Goal: Task Accomplishment & Management: Manage account settings

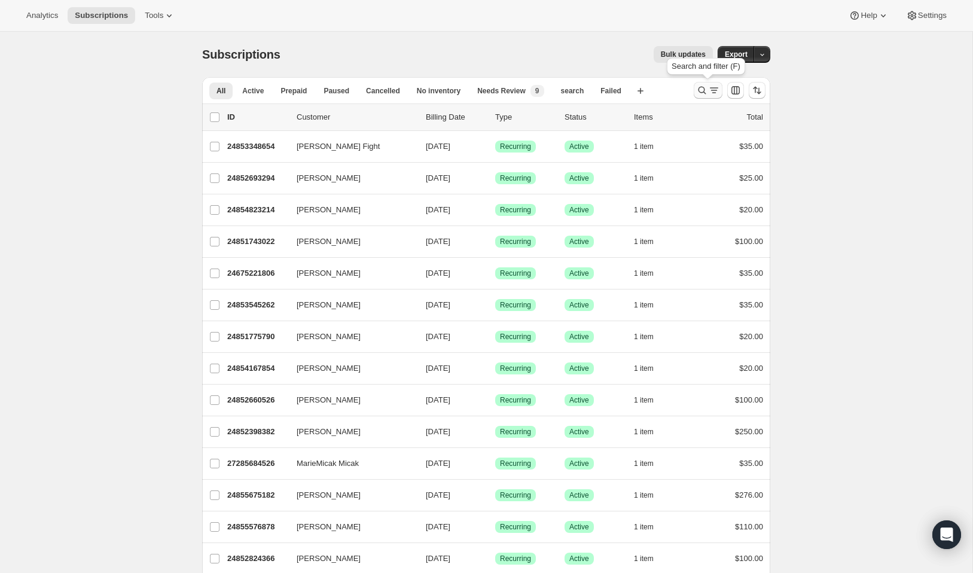
click at [705, 91] on icon "Search and filter results" at bounding box center [702, 90] width 12 height 12
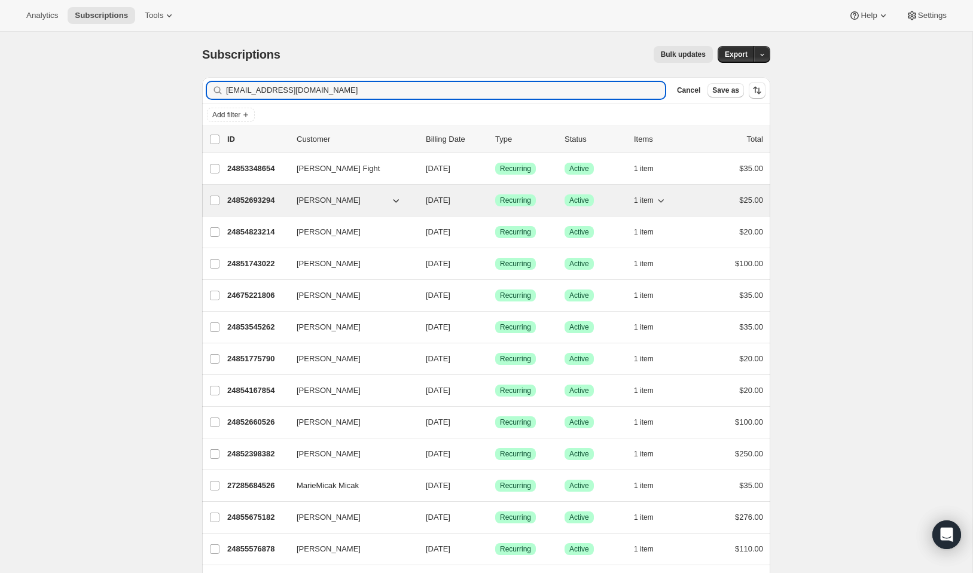
type input "megancook.nutrition@yahoo.com"
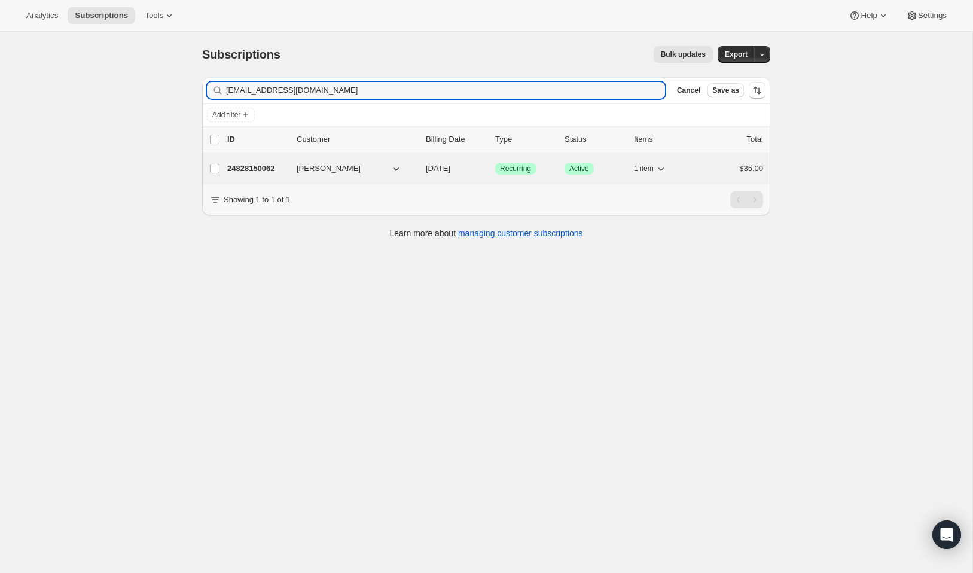
click at [264, 170] on p "24828150062" at bounding box center [257, 169] width 60 height 12
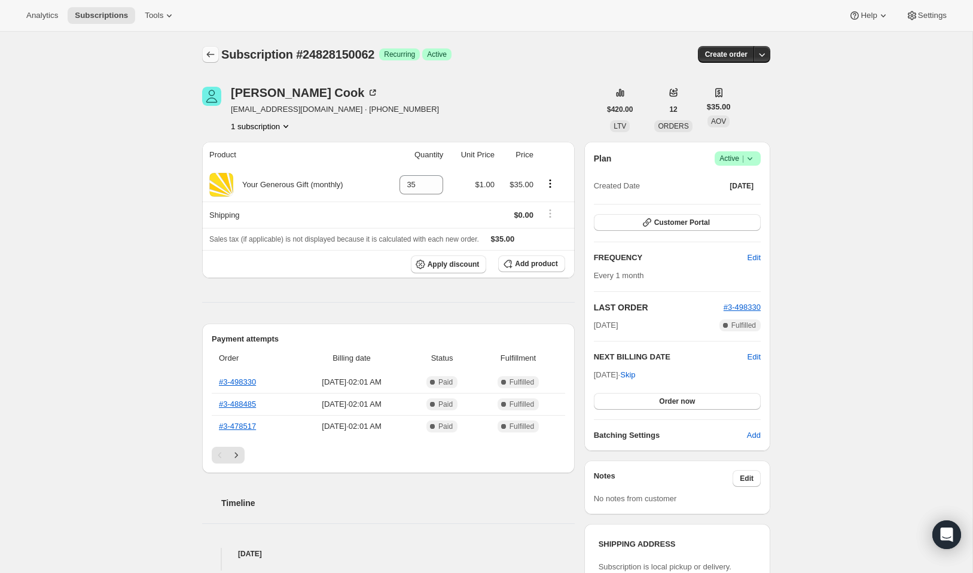
click at [212, 51] on icon "Subscriptions" at bounding box center [210, 54] width 12 height 12
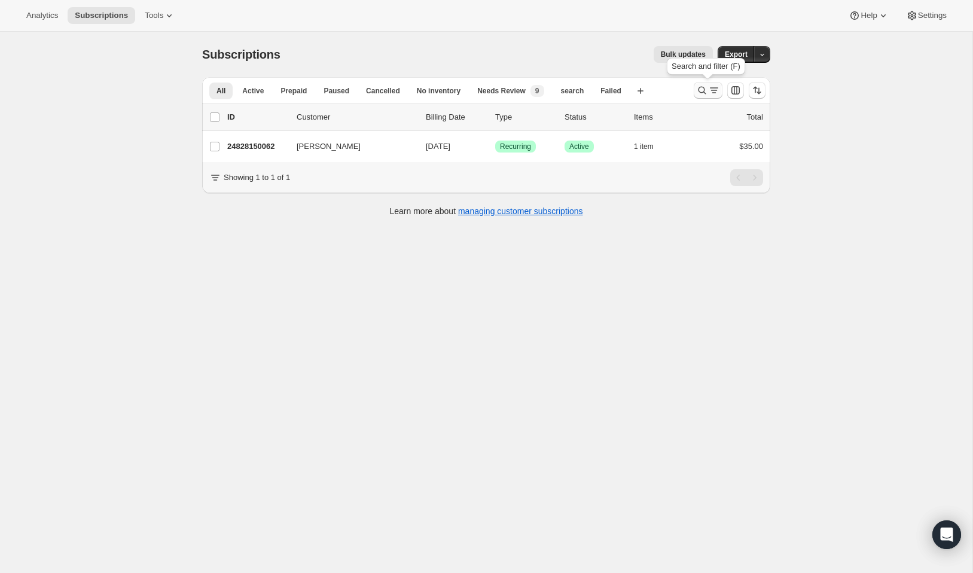
click at [710, 92] on icon "Search and filter results" at bounding box center [714, 90] width 12 height 12
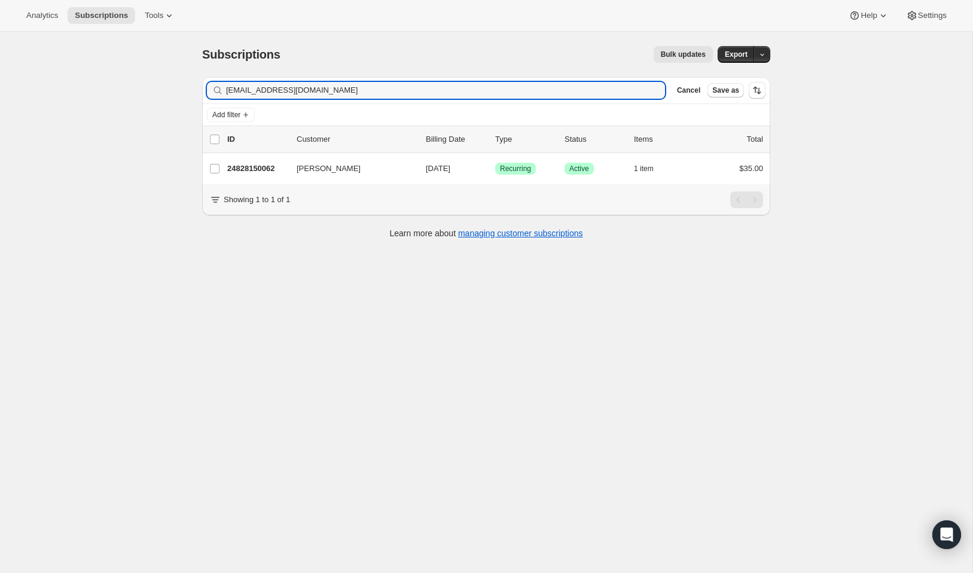
drag, startPoint x: 359, startPoint y: 89, endPoint x: 200, endPoint y: 76, distance: 159.0
click at [200, 76] on div "Filter subscribers megancook.nutrition@yahoo.com Clear Cancel Save as Add filte…" at bounding box center [482, 160] width 578 height 184
type input "sb4bills@gmail.com"
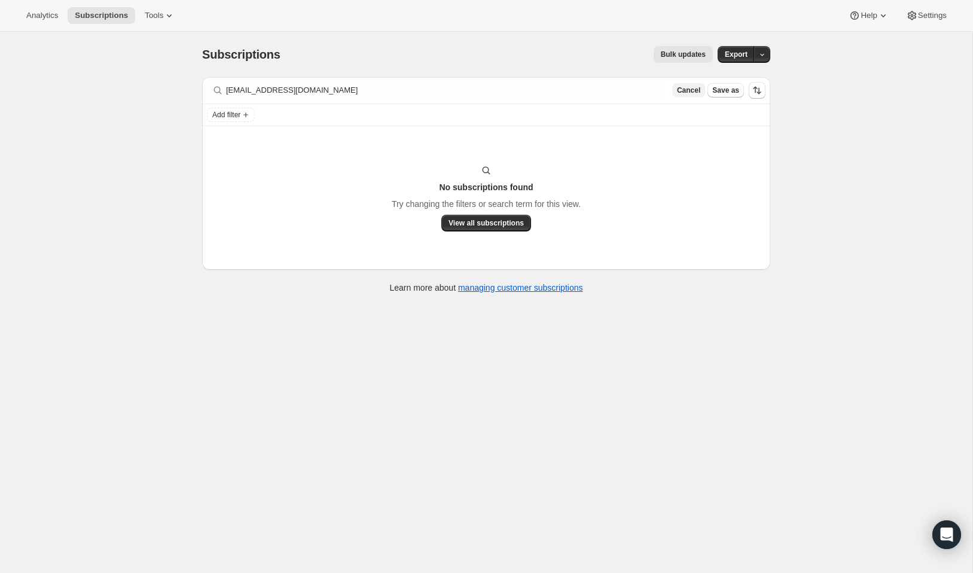
click at [689, 89] on span "Cancel" at bounding box center [688, 91] width 23 height 10
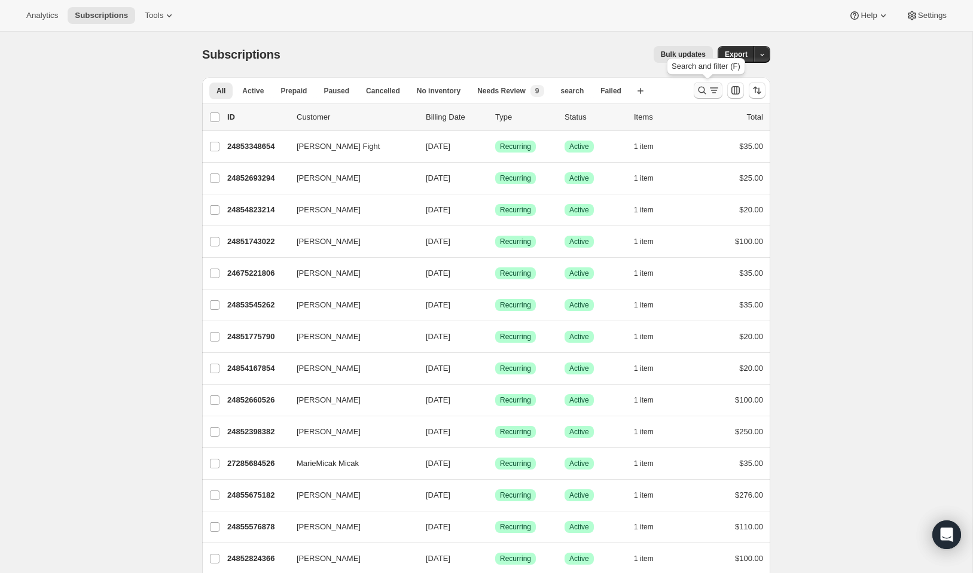
click at [708, 90] on icon "Search and filter results" at bounding box center [714, 90] width 12 height 12
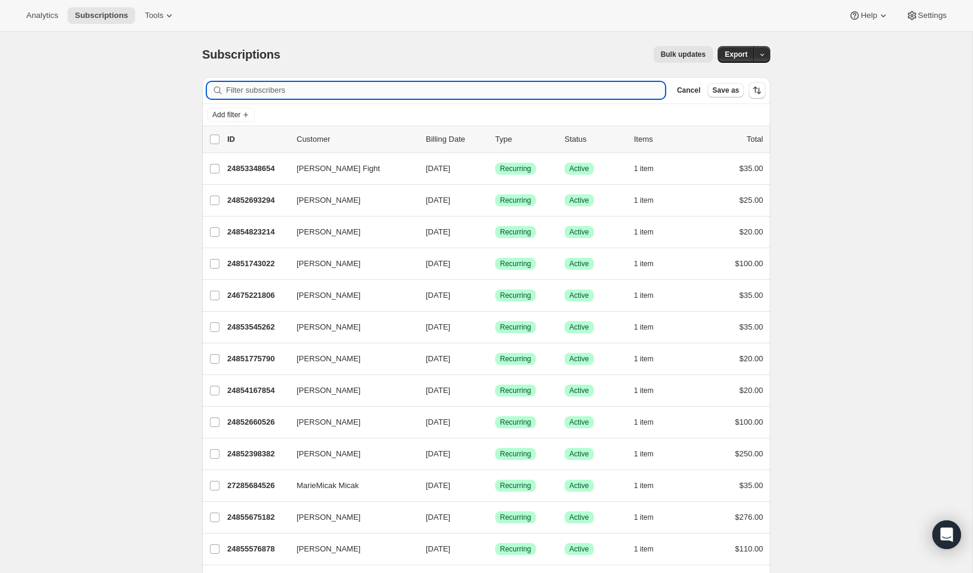
click at [297, 89] on input "Filter subscribers" at bounding box center [445, 90] width 439 height 17
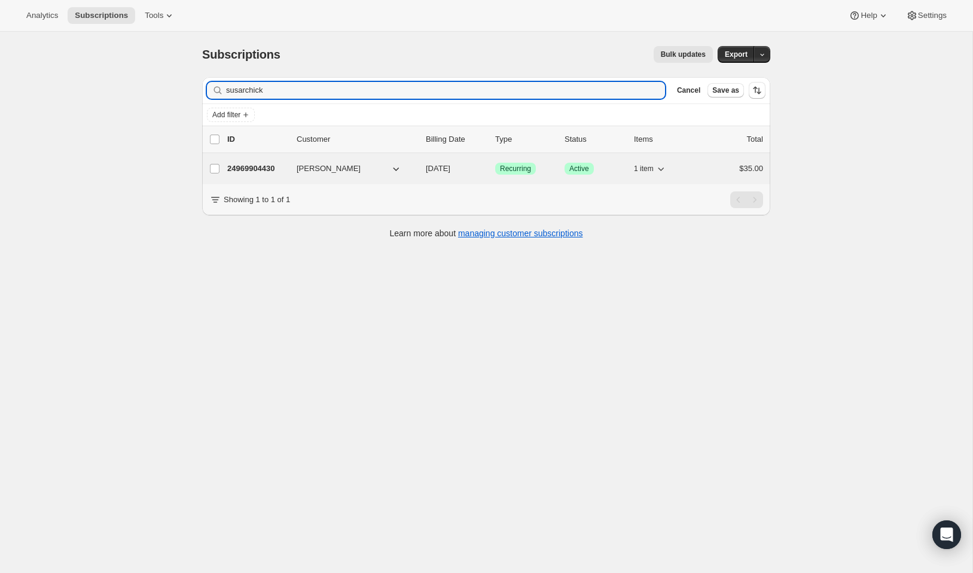
type input "susarchick"
click at [254, 171] on p "24969904430" at bounding box center [257, 169] width 60 height 12
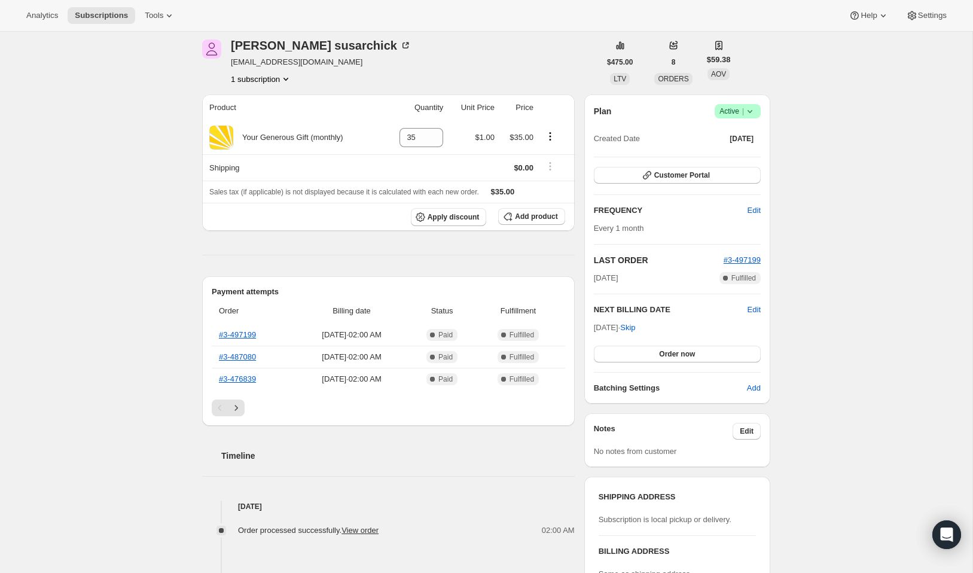
scroll to position [47, 0]
click at [669, 174] on span "Customer Portal" at bounding box center [682, 176] width 56 height 10
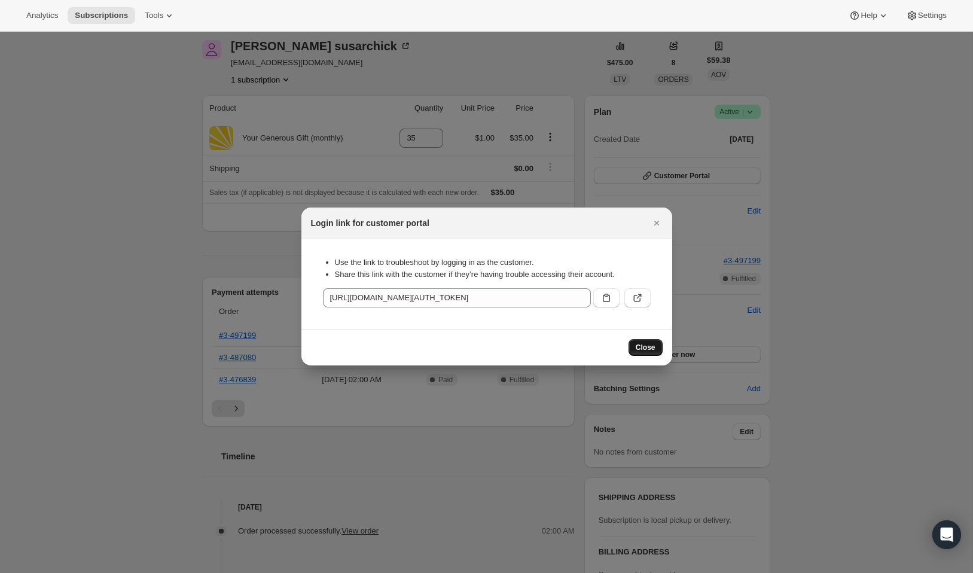
click at [642, 347] on span "Close" at bounding box center [646, 348] width 20 height 10
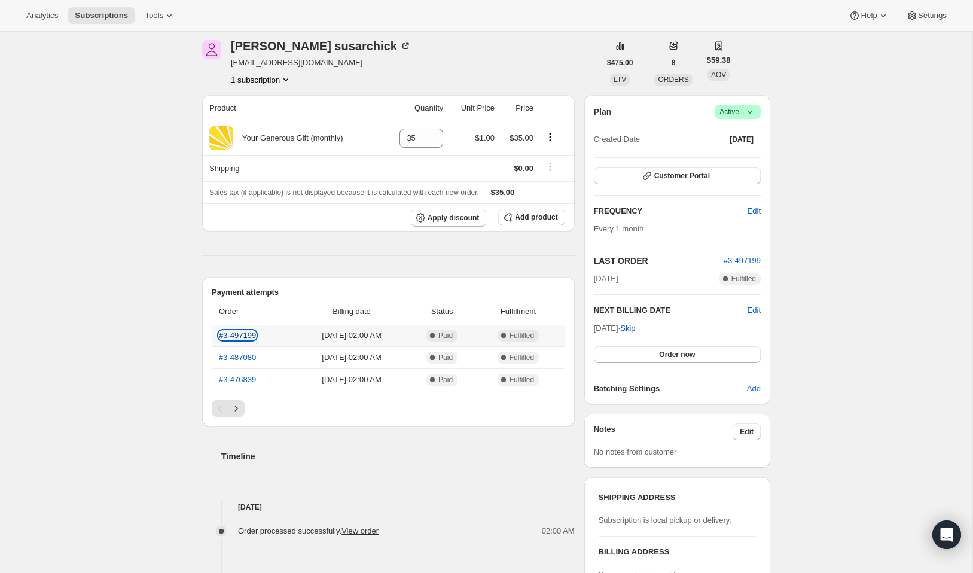
click at [251, 337] on link "#3-497199" at bounding box center [237, 335] width 37 height 9
